Goal: Task Accomplishment & Management: Complete application form

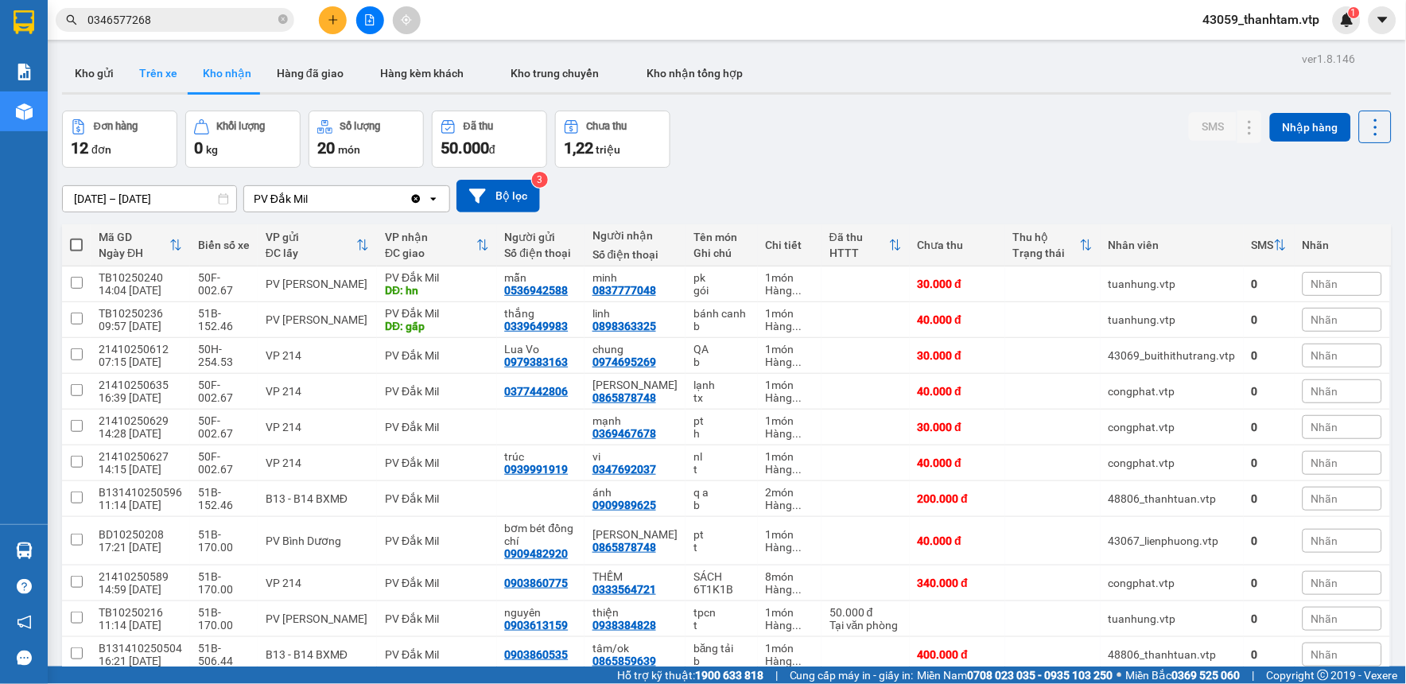
click at [156, 80] on button "Trên xe" at bounding box center [158, 73] width 64 height 38
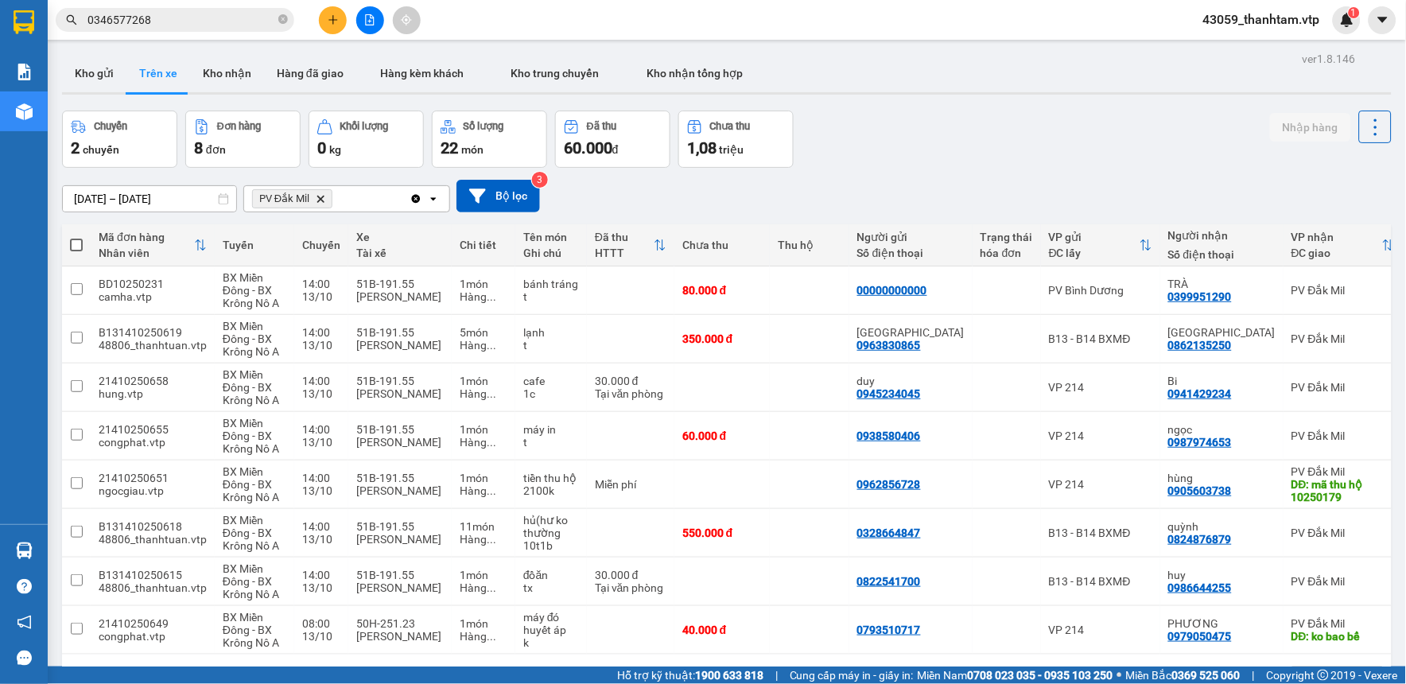
click at [227, 45] on main "ver 1.8.146 Kho gửi Trên xe [PERSON_NAME] Hàng đã giao Hàng kèm khách [PERSON_N…" at bounding box center [703, 333] width 1406 height 666
click at [219, 64] on button "Kho nhận" at bounding box center [227, 73] width 74 height 38
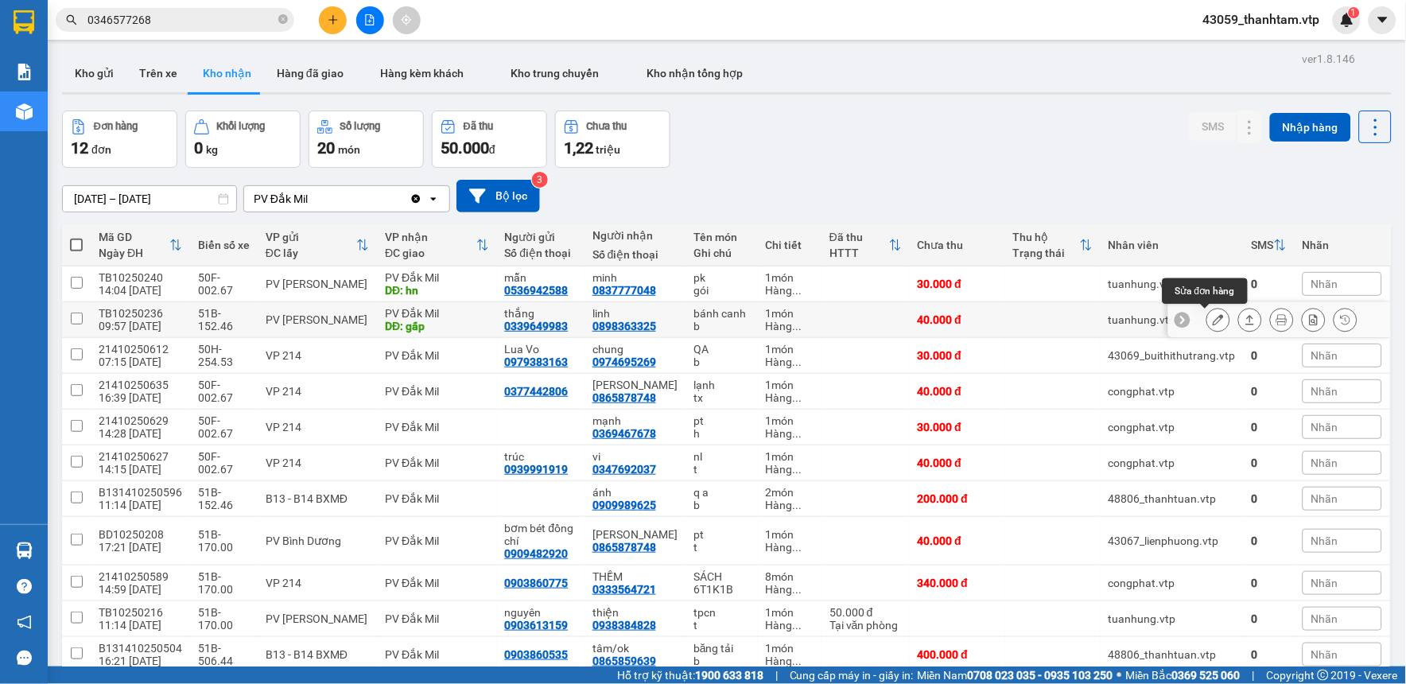
click at [1207, 313] on button at bounding box center [1218, 320] width 22 height 28
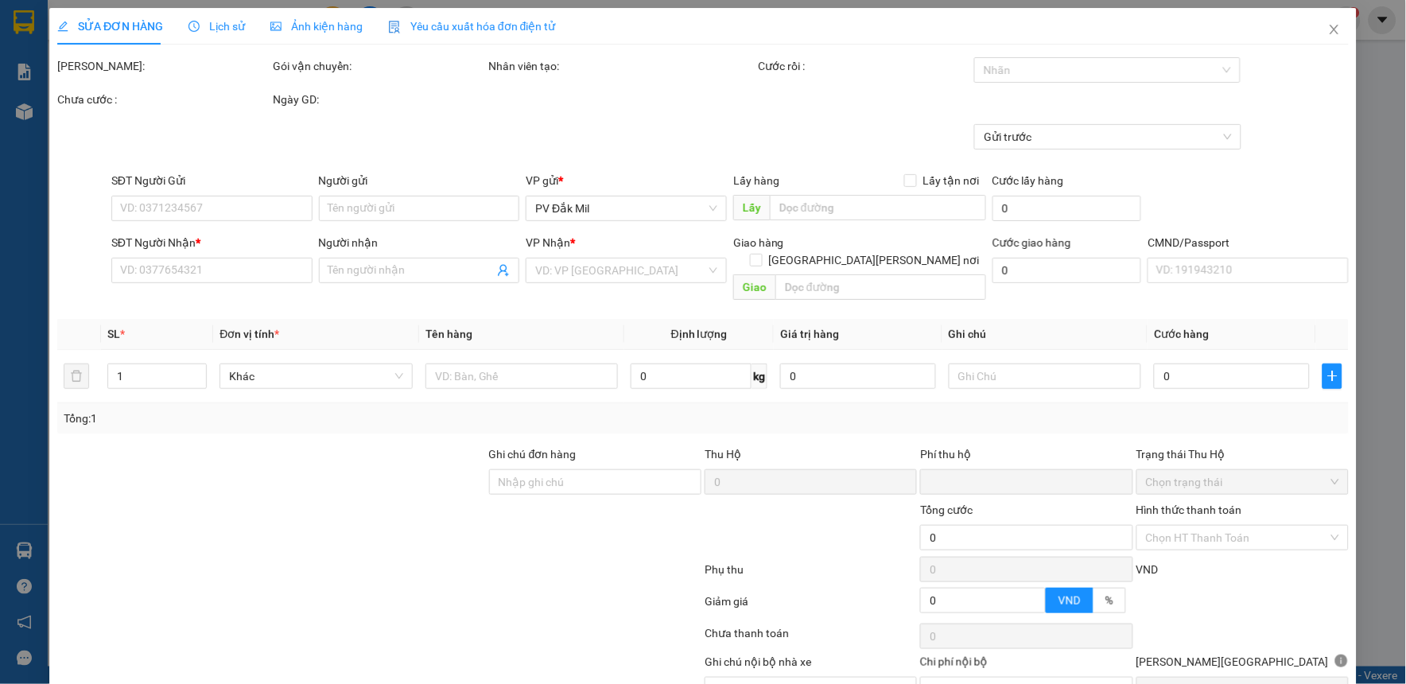
type input "0339649983"
type input "thắng"
type input "0898363325"
type input "linh"
type input "gấp"
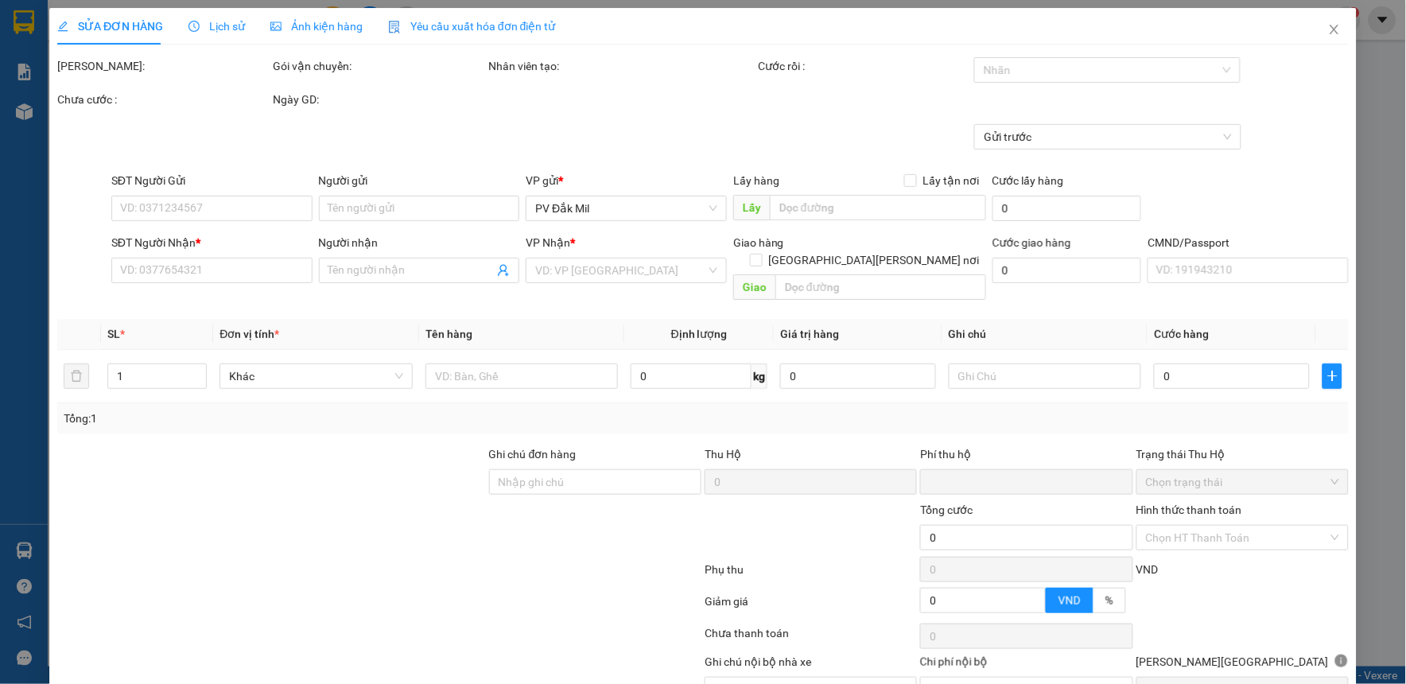
type input "0"
type input "40.000"
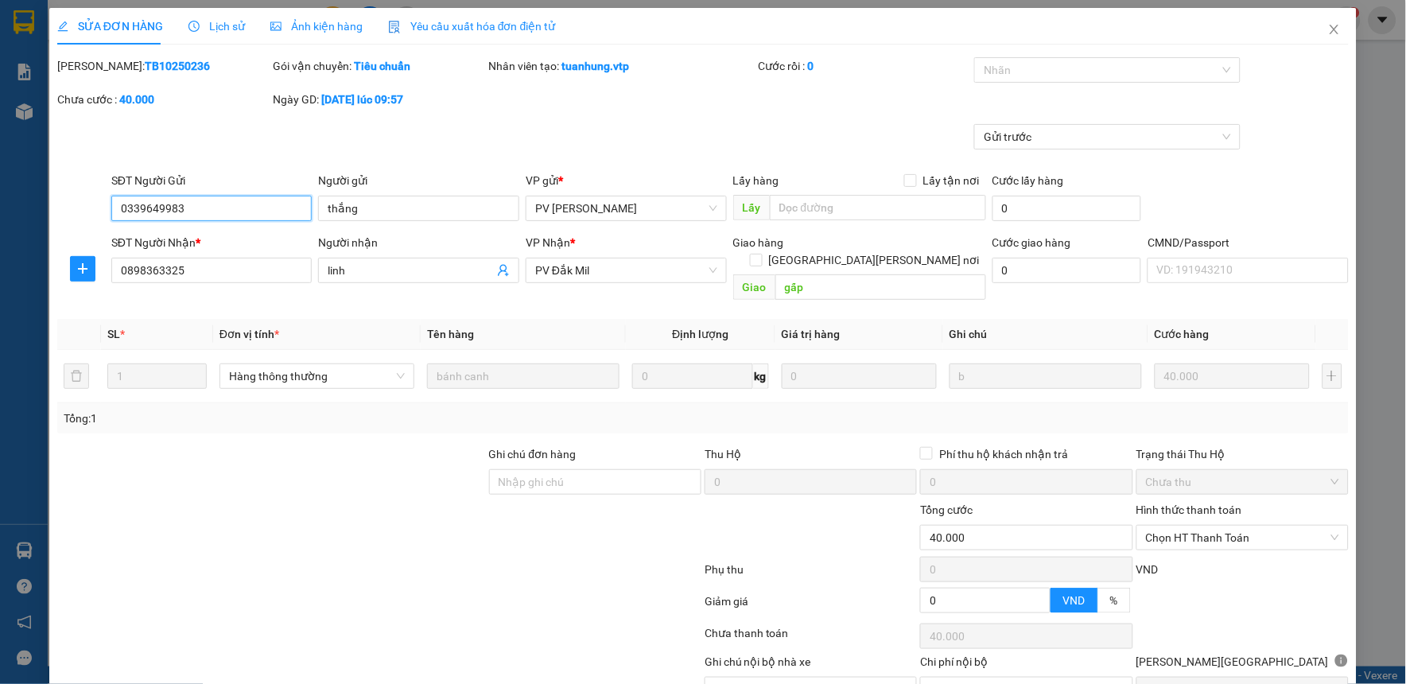
type input "2.000"
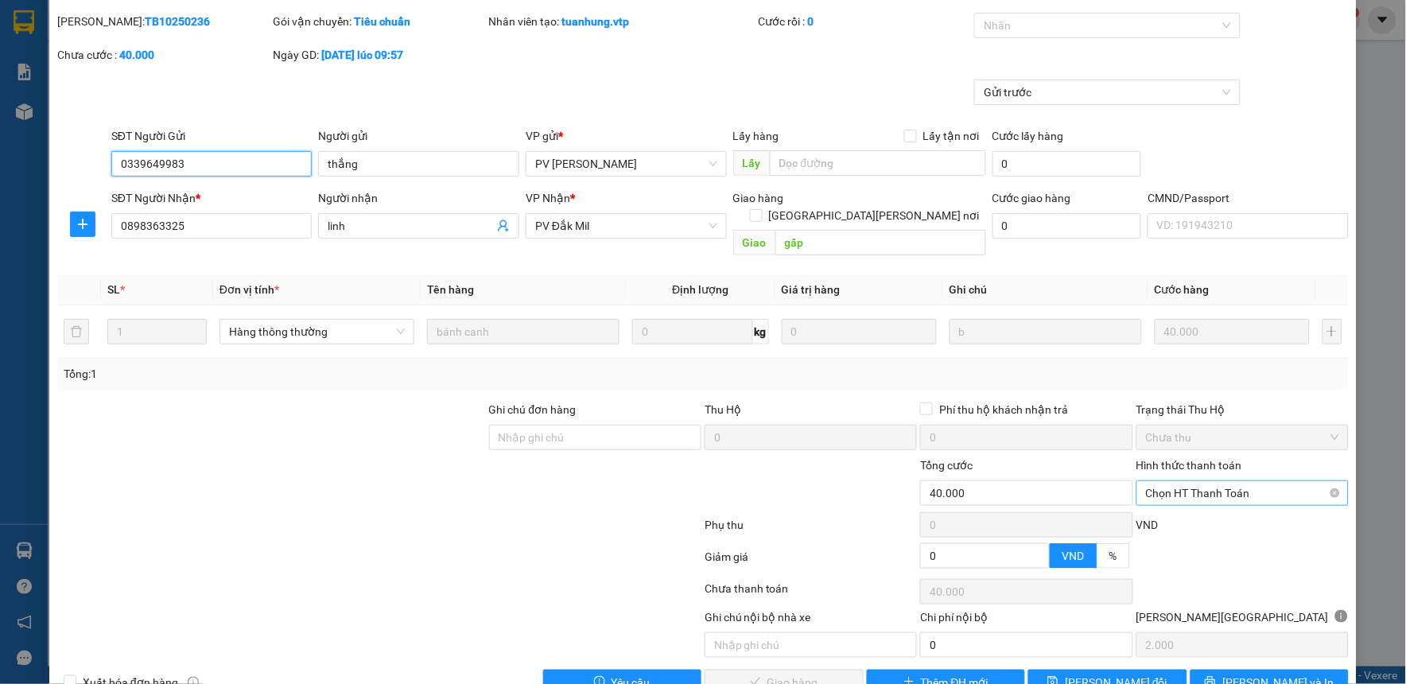
scroll to position [69, 0]
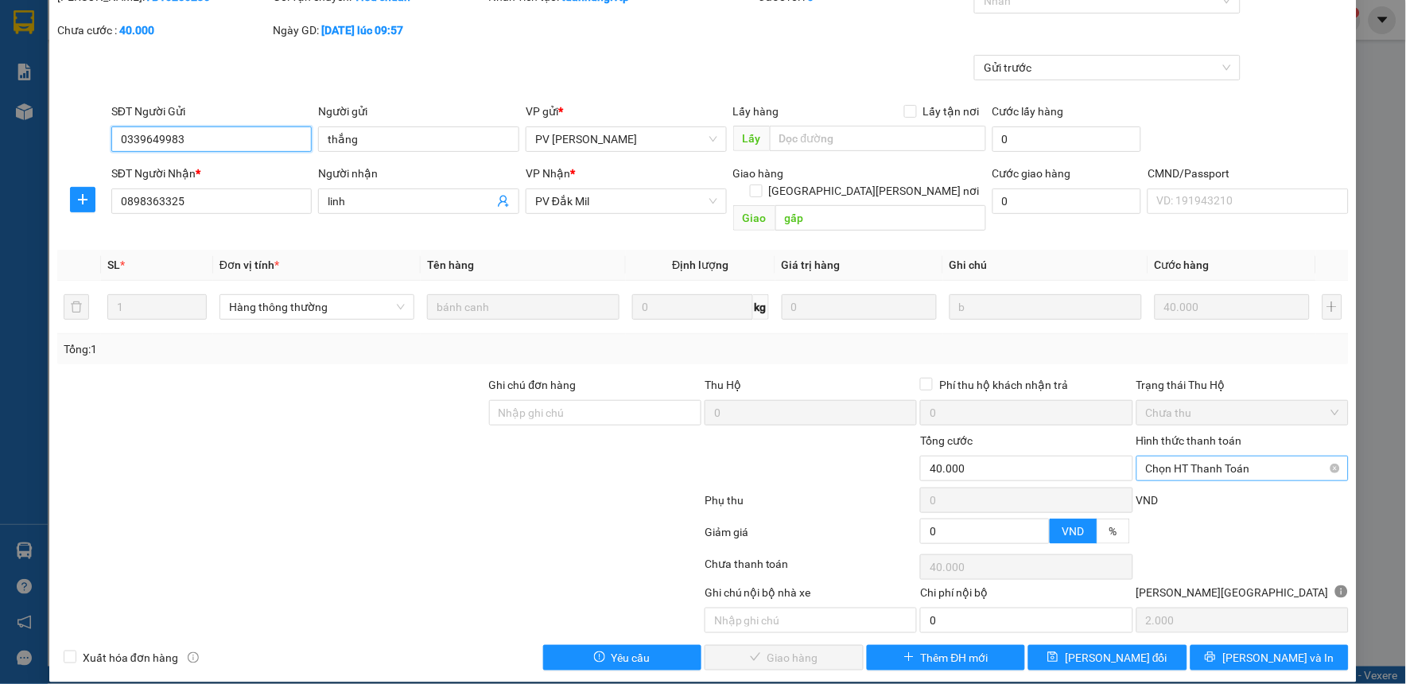
click at [1193, 456] on span "Chọn HT Thanh Toán" at bounding box center [1242, 468] width 193 height 24
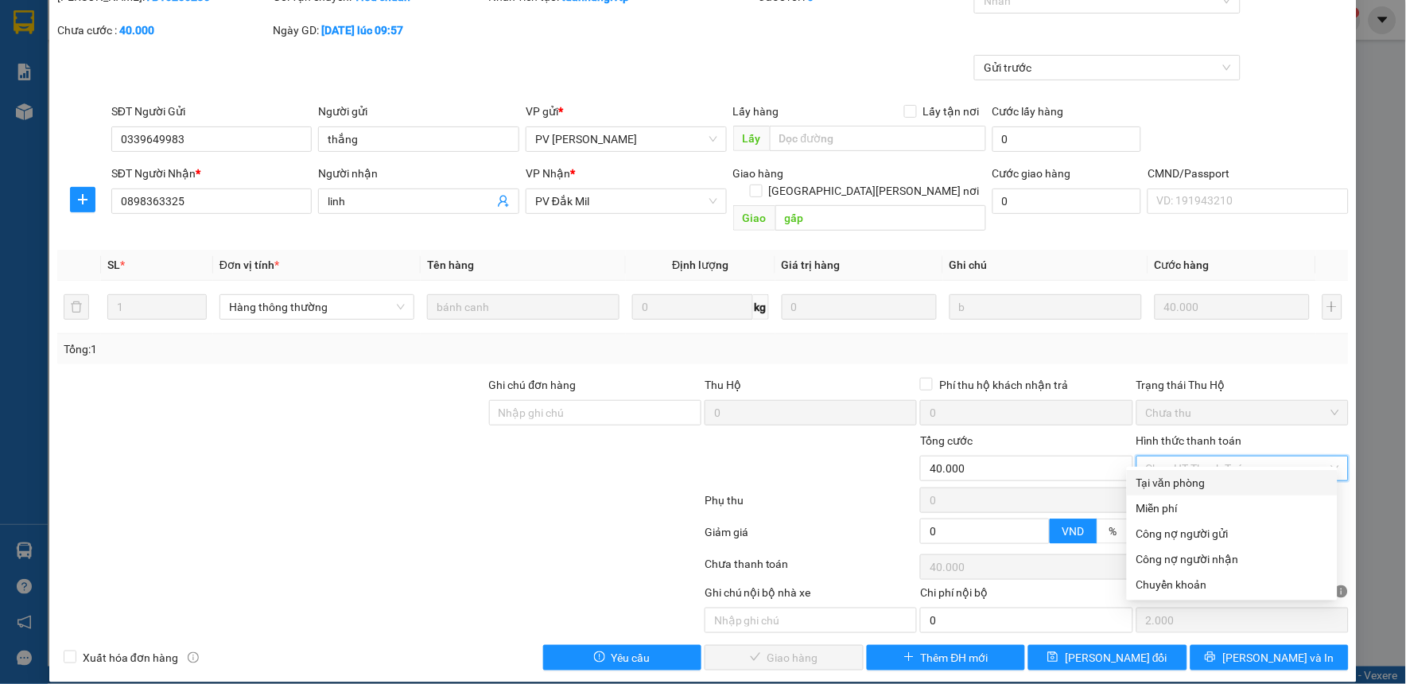
click at [1186, 482] on div "Tại văn phòng" at bounding box center [1232, 482] width 192 height 17
type input "0"
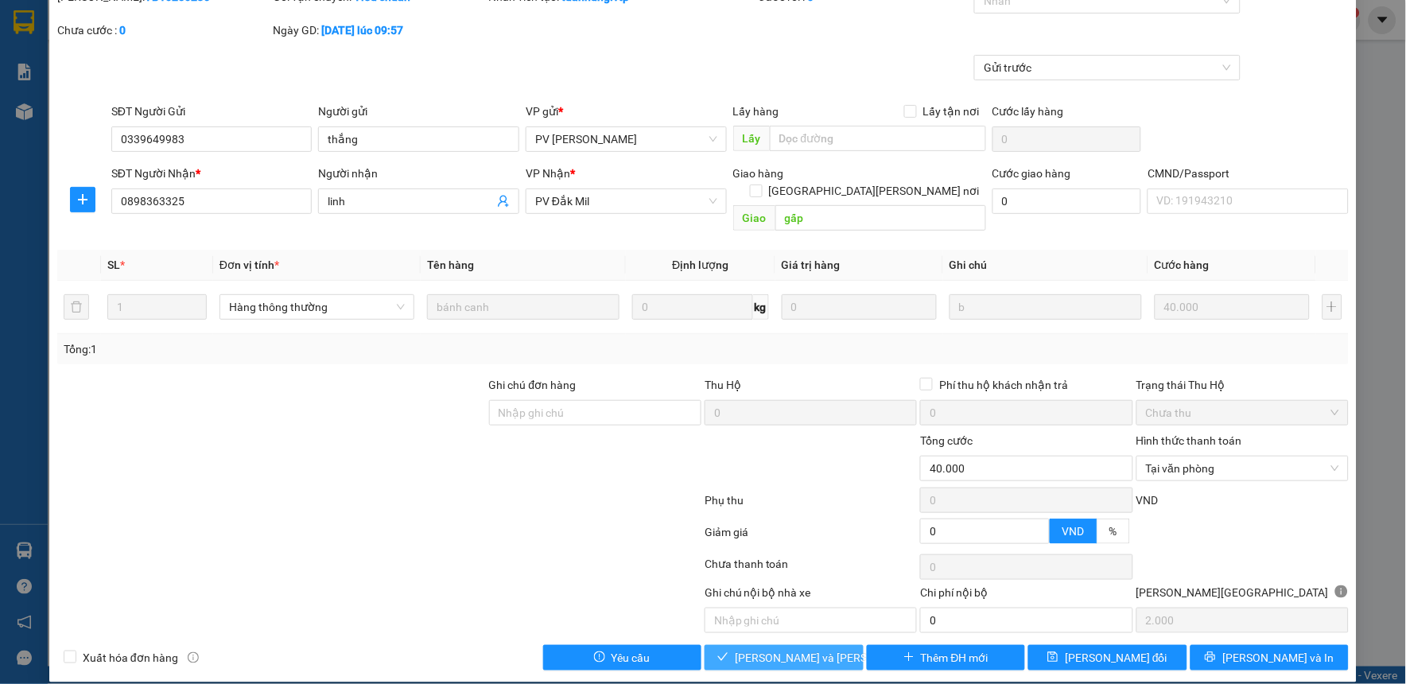
click at [815, 649] on span "[PERSON_NAME] và [PERSON_NAME] hàng" at bounding box center [842, 657] width 215 height 17
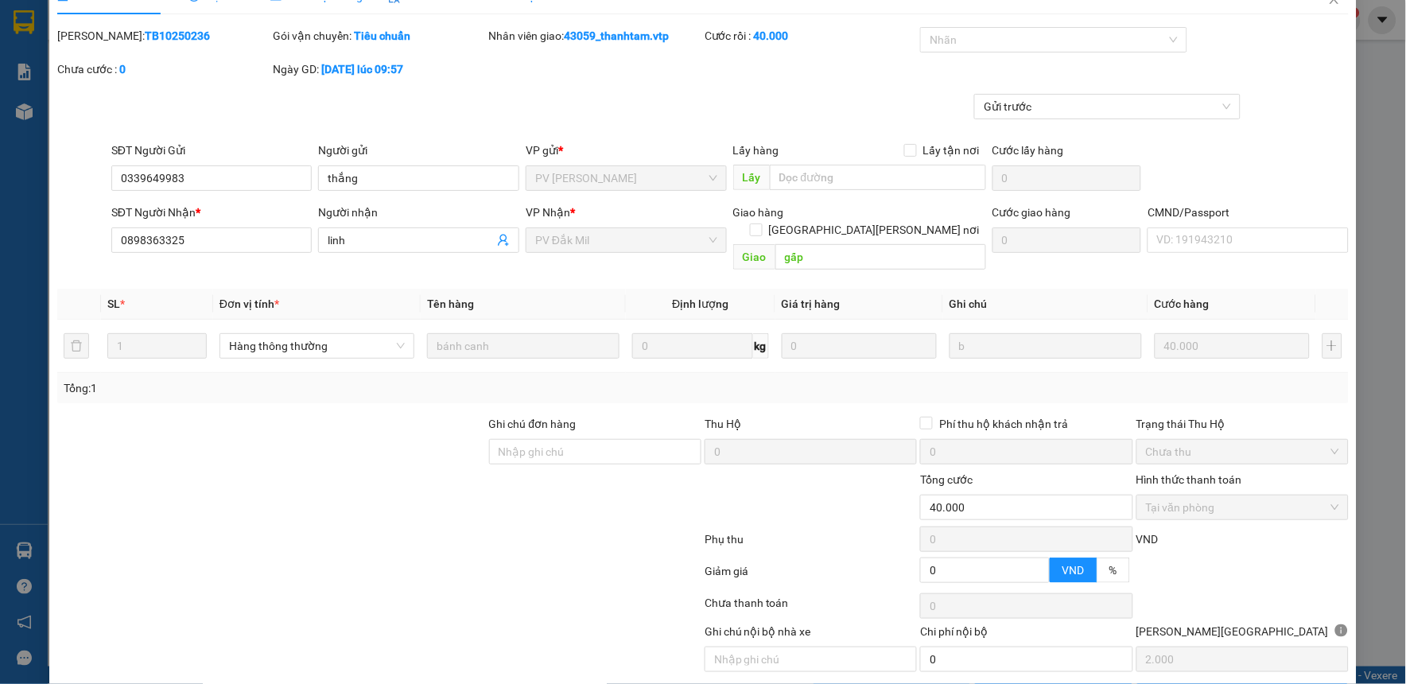
scroll to position [0, 0]
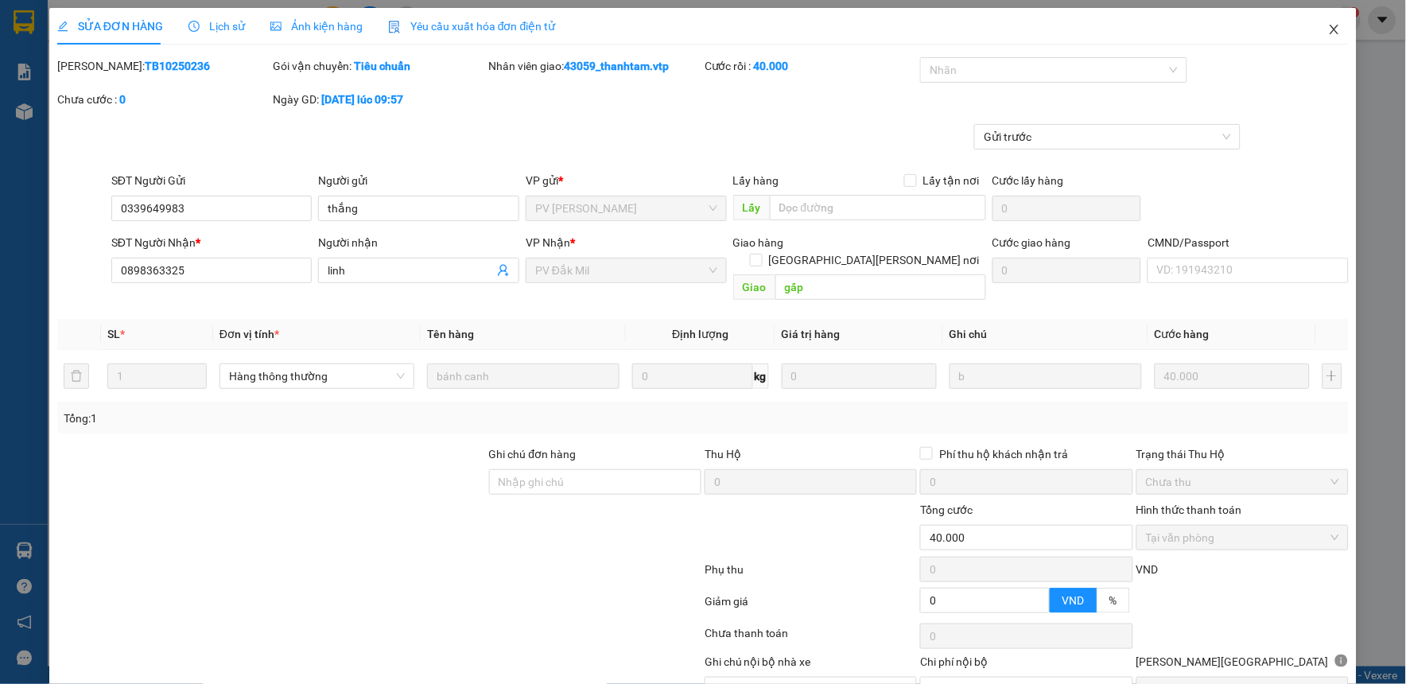
click at [1328, 29] on icon "close" at bounding box center [1334, 29] width 13 height 13
